Goal: Find specific page/section: Find specific page/section

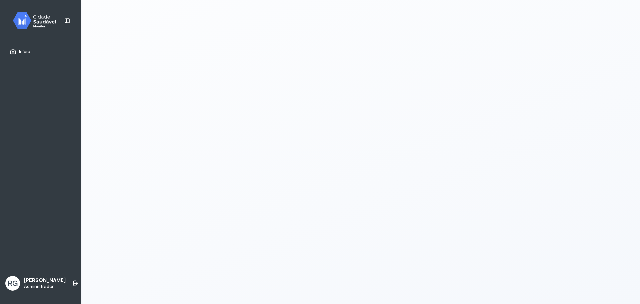
click at [26, 49] on span "Início" at bounding box center [24, 52] width 11 height 6
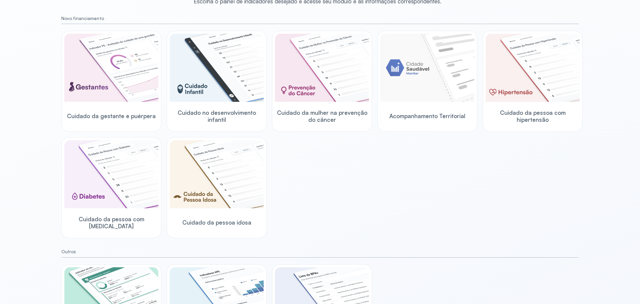
scroll to position [26, 0]
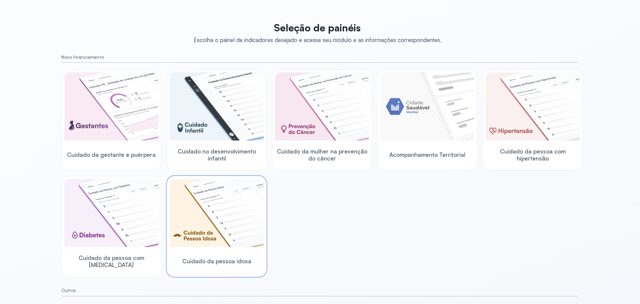
click at [207, 214] on img at bounding box center [217, 213] width 94 height 68
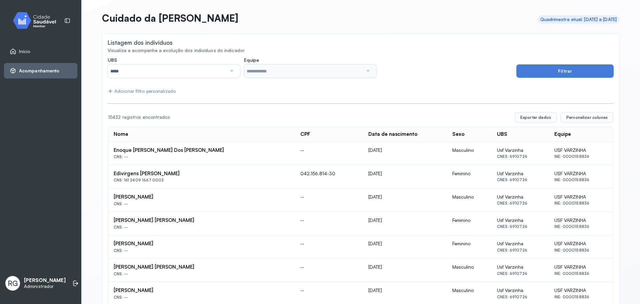
click at [36, 17] on img at bounding box center [37, 21] width 60 height 20
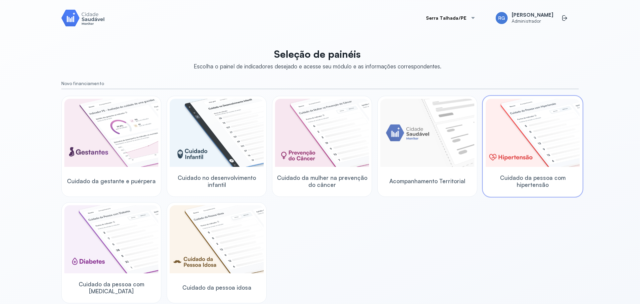
click at [507, 162] on img at bounding box center [533, 133] width 94 height 68
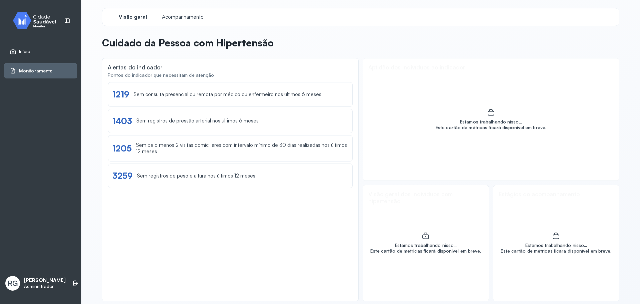
click at [133, 19] on span "Visão geral" at bounding box center [133, 17] width 28 height 6
click at [42, 16] on img at bounding box center [37, 21] width 60 height 20
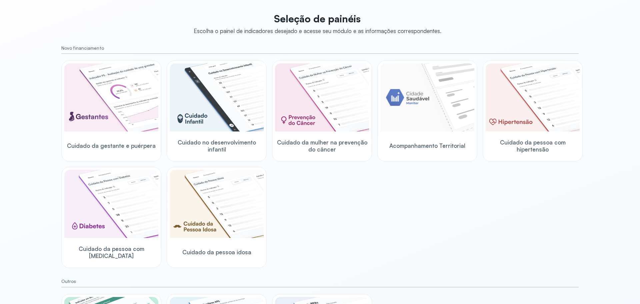
scroll to position [33, 0]
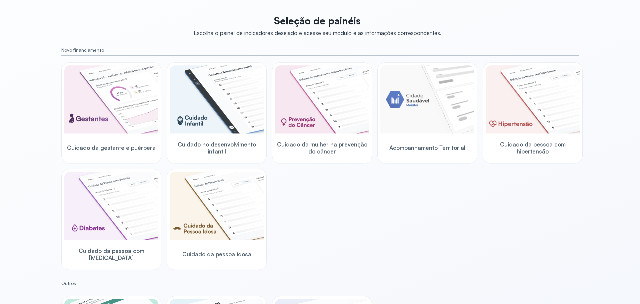
click at [290, 192] on div "Cuidado da gestante e puérpera Cuidado no desenvolvimento infantil Cuidado da m…" at bounding box center [320, 165] width 518 height 207
